Goal: Download file/media

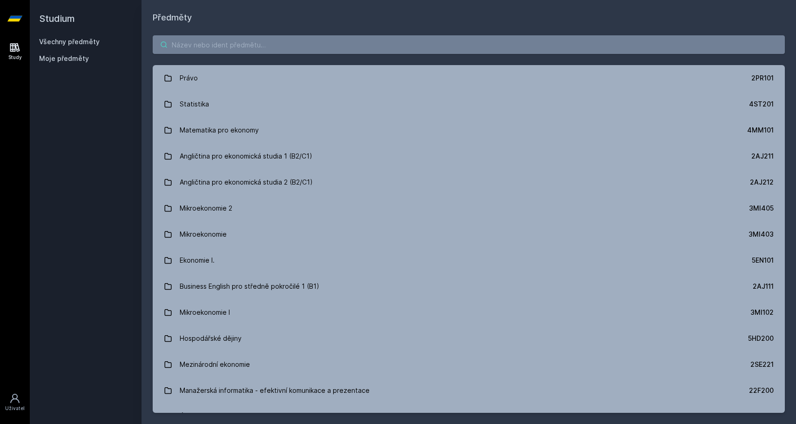
click at [218, 50] on input "search" at bounding box center [469, 44] width 632 height 19
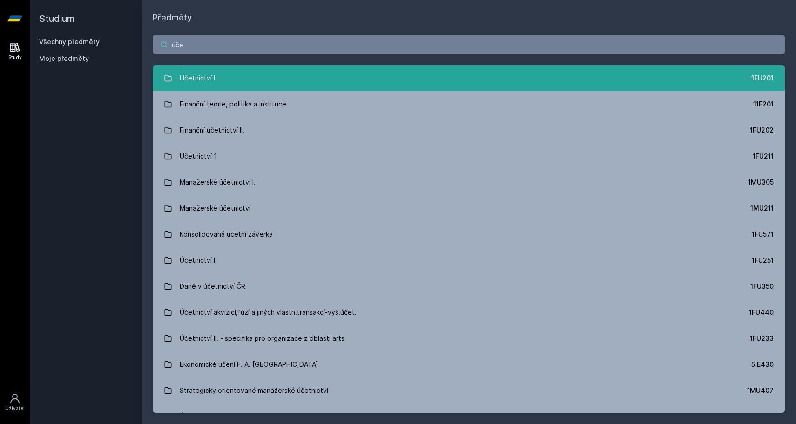
type input "úče"
click at [200, 81] on div "Účetnictví I." at bounding box center [198, 78] width 37 height 19
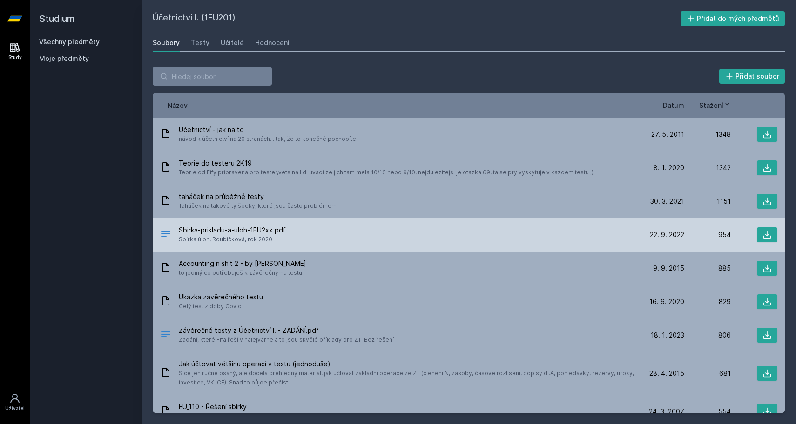
click at [221, 233] on span "Sbirka-prikladu-a-uloh-1FU2xx.pdf" at bounding box center [232, 230] width 107 height 9
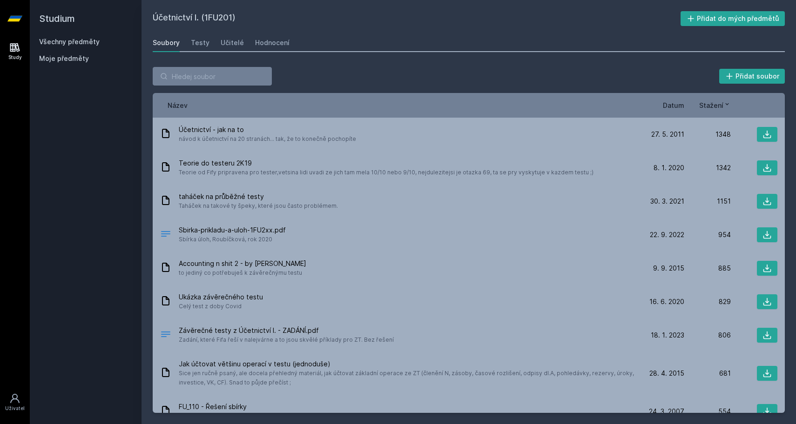
click at [674, 105] on span "Datum" at bounding box center [673, 106] width 21 height 10
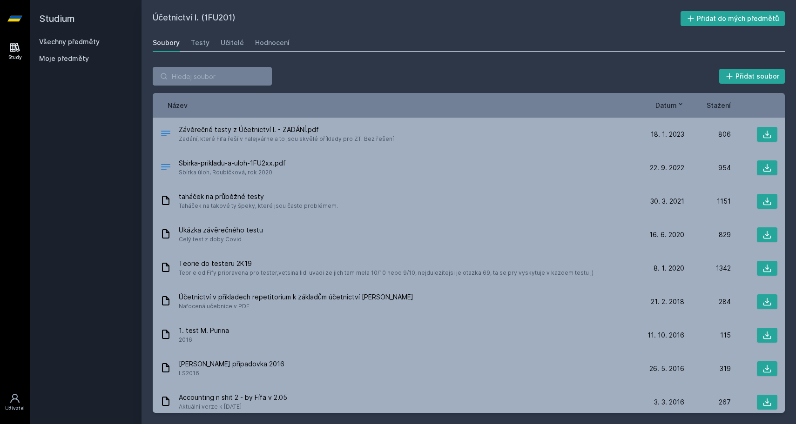
click at [674, 105] on span "Datum" at bounding box center [665, 106] width 21 height 10
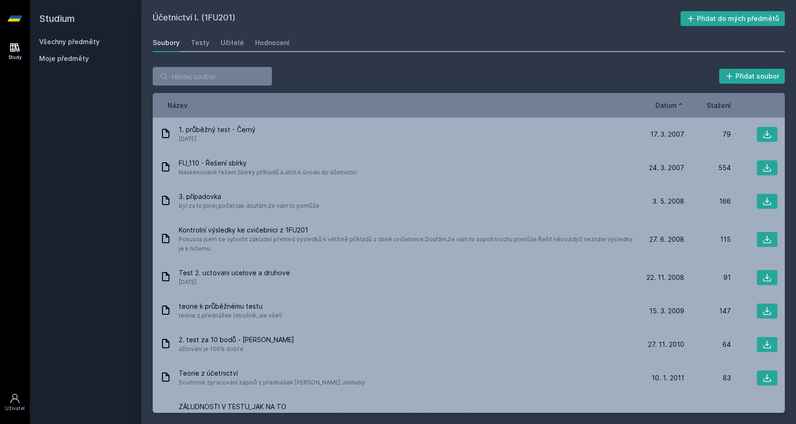
click at [674, 105] on span "Datum" at bounding box center [665, 106] width 21 height 10
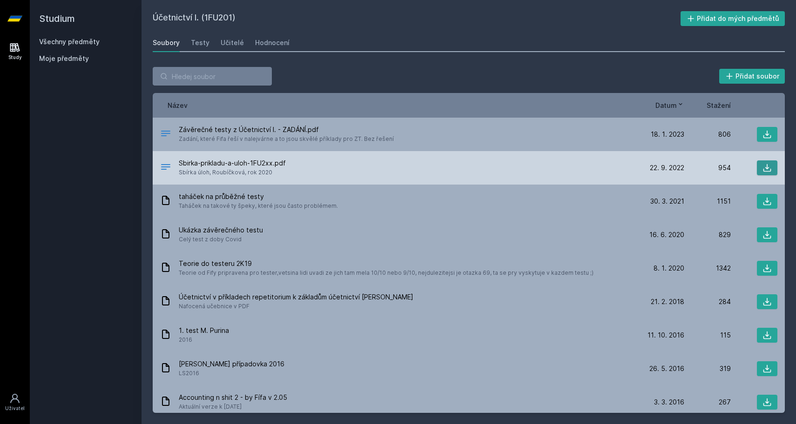
click at [767, 167] on icon at bounding box center [767, 168] width 8 height 8
